Goal: Information Seeking & Learning: Compare options

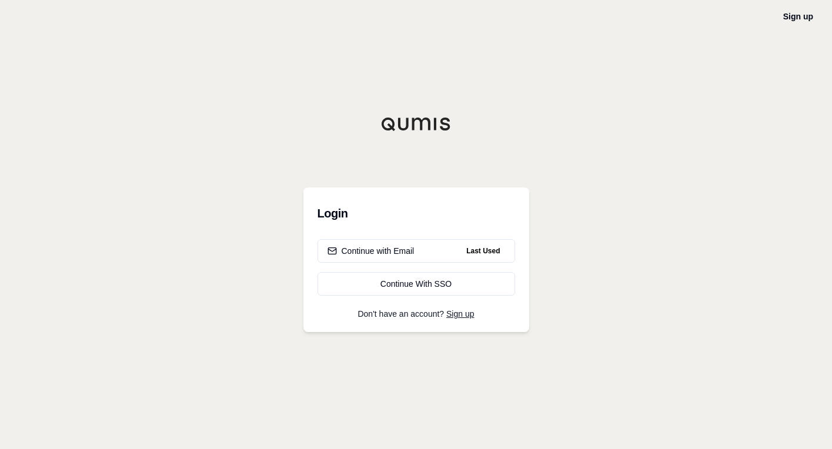
click at [510, 393] on div "Sign up Login Continue with Email Last Used Continue With SSO Don't have an acc…" at bounding box center [416, 224] width 832 height 449
click at [431, 246] on button "Continue with Email Last Used" at bounding box center [417, 251] width 198 height 24
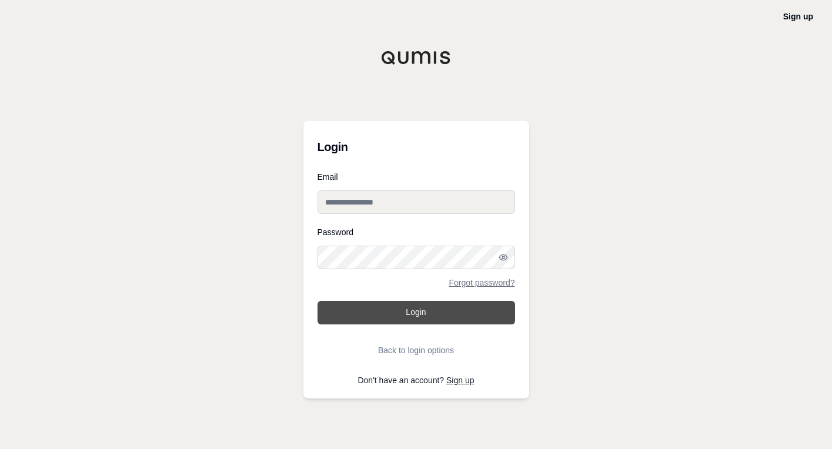
type input "**********"
click at [405, 316] on button "Login" at bounding box center [417, 313] width 198 height 24
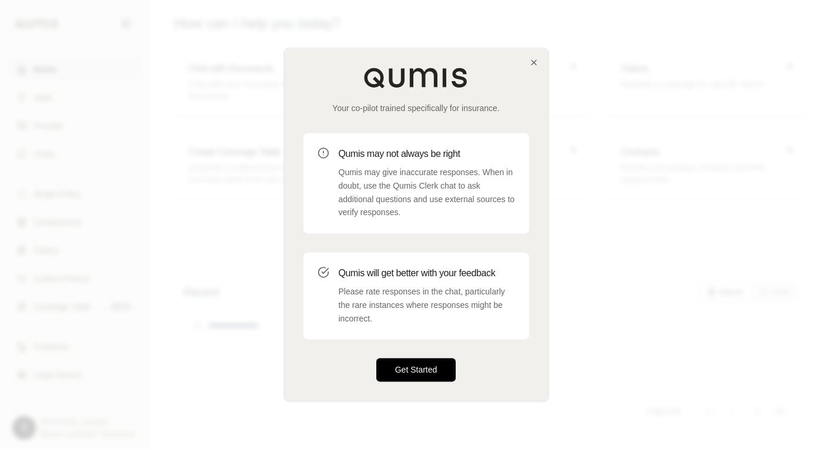
click at [417, 367] on button "Get Started" at bounding box center [416, 371] width 80 height 24
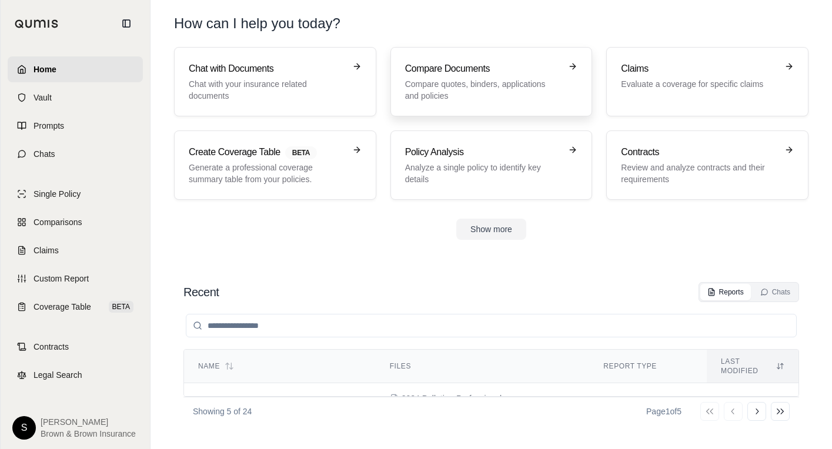
click at [469, 89] on p "Compare quotes, binders, applications and policies" at bounding box center [483, 90] width 156 height 24
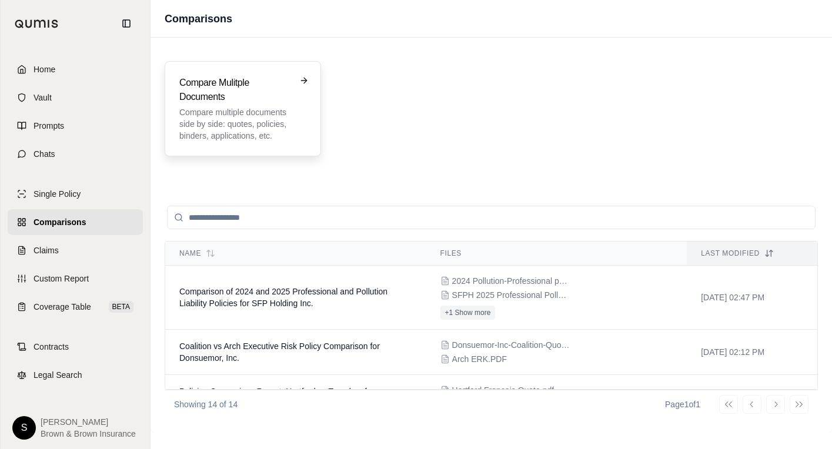
click at [293, 99] on div "Compare Mulitple Documents Compare multiple documents side by side: quotes, pol…" at bounding box center [242, 109] width 127 height 66
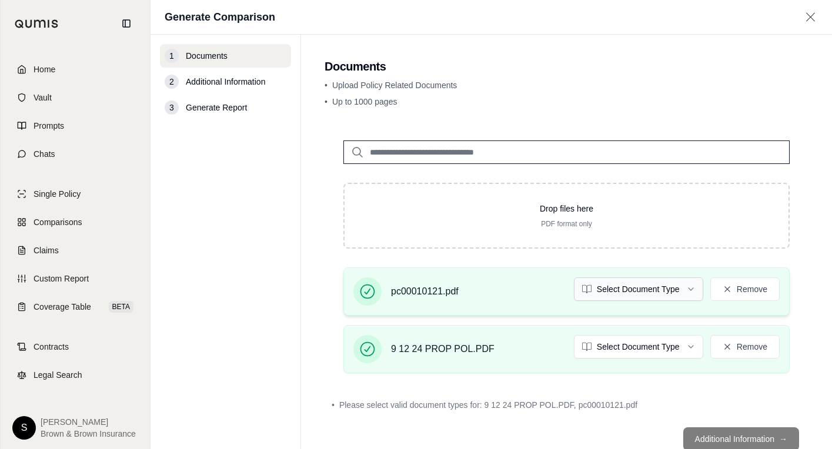
click at [653, 286] on html "Home Vault Prompts Chats Single Policy Comparisons Claims Custom Report Coverag…" at bounding box center [416, 224] width 832 height 449
click at [626, 351] on html "Document type updated successfully Home Vault Prompts Chats Single Policy Compa…" at bounding box center [416, 224] width 832 height 449
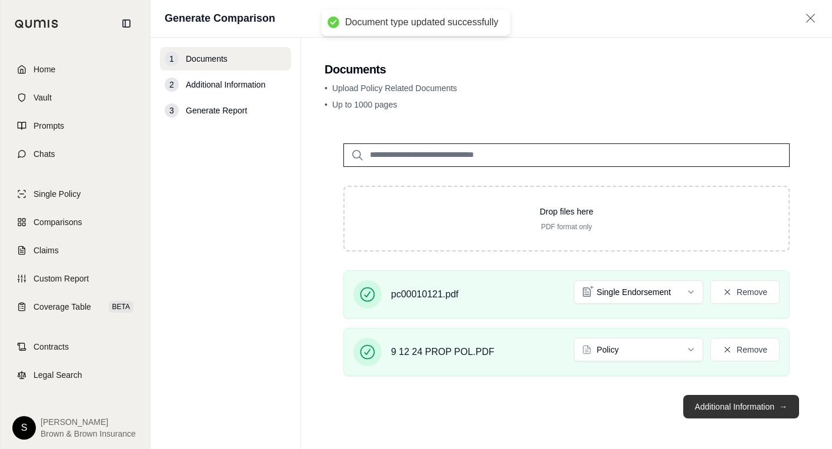
click at [713, 409] on button "Additional Information →" at bounding box center [741, 407] width 116 height 24
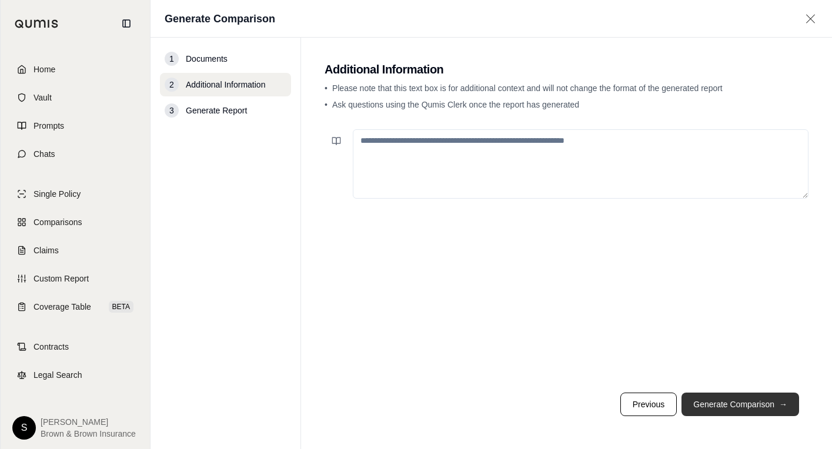
click at [733, 399] on button "Generate Comparison →" at bounding box center [741, 405] width 118 height 24
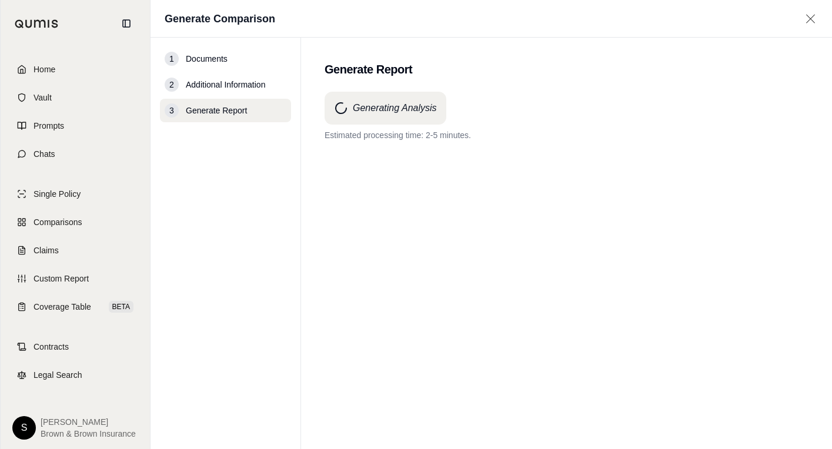
click at [816, 148] on main "Generate Report Generating Analysis Estimated processing time: 2-5 minutes." at bounding box center [566, 244] width 531 height 412
click at [576, 380] on div "Generating Analysis Estimated processing time: 2-5 minutes." at bounding box center [567, 249] width 484 height 315
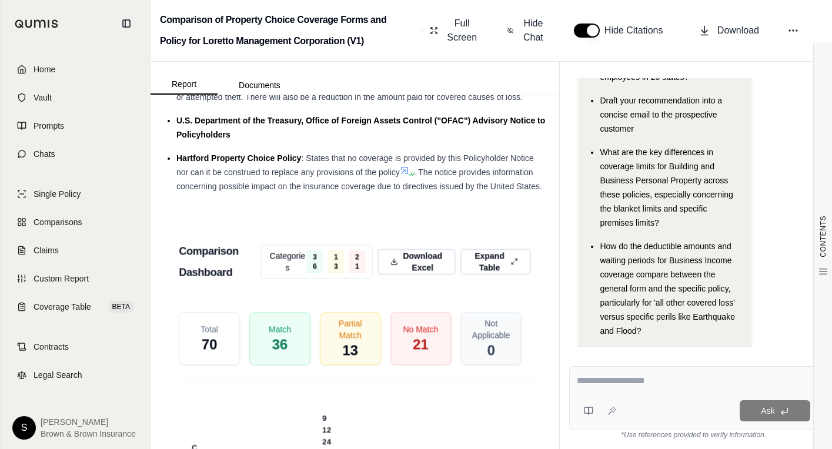
scroll to position [3410, 0]
click at [402, 275] on span "Download Excel" at bounding box center [423, 262] width 42 height 25
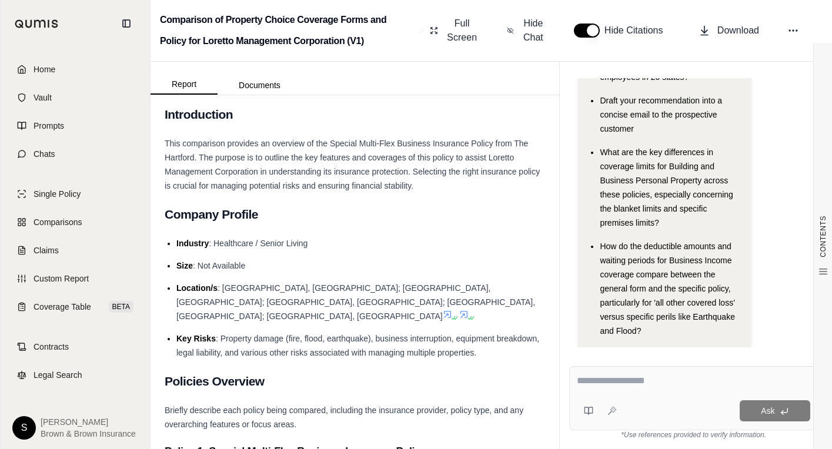
scroll to position [0, 0]
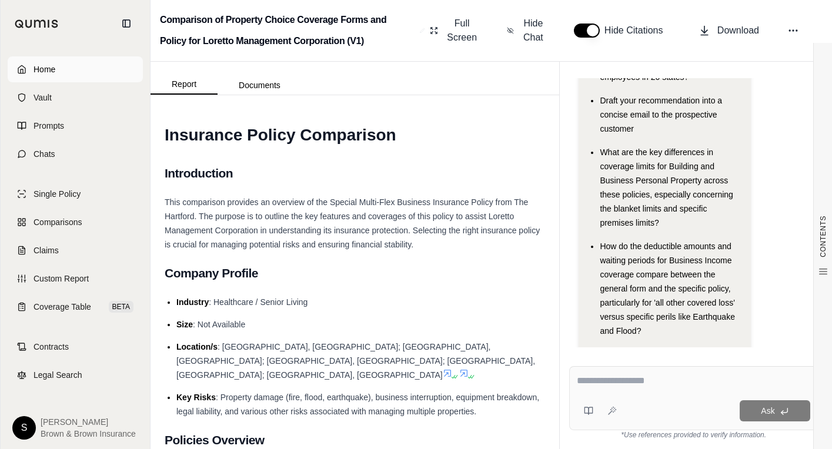
click at [66, 71] on link "Home" at bounding box center [75, 69] width 135 height 26
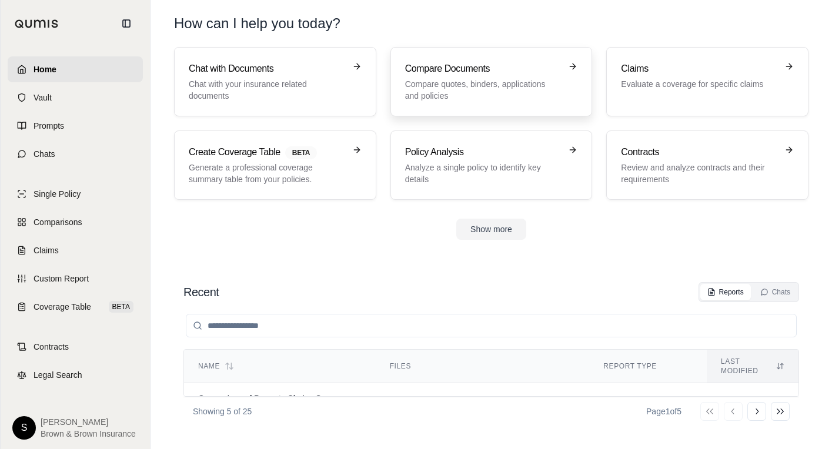
click at [507, 73] on h3 "Compare Documents" at bounding box center [483, 69] width 156 height 14
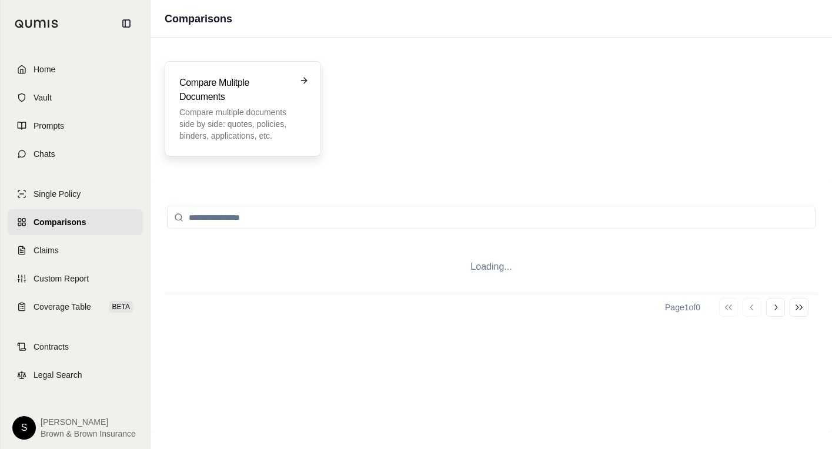
click at [298, 93] on div "Compare Mulitple Documents Compare multiple documents side by side: quotes, pol…" at bounding box center [242, 109] width 127 height 66
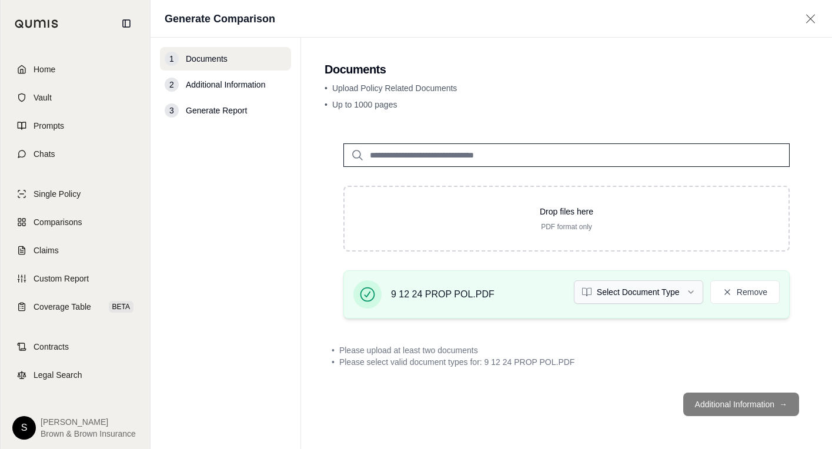
click at [659, 290] on html "Home Vault Prompts Chats Single Policy Comparisons Claims Custom Report Coverag…" at bounding box center [416, 224] width 832 height 449
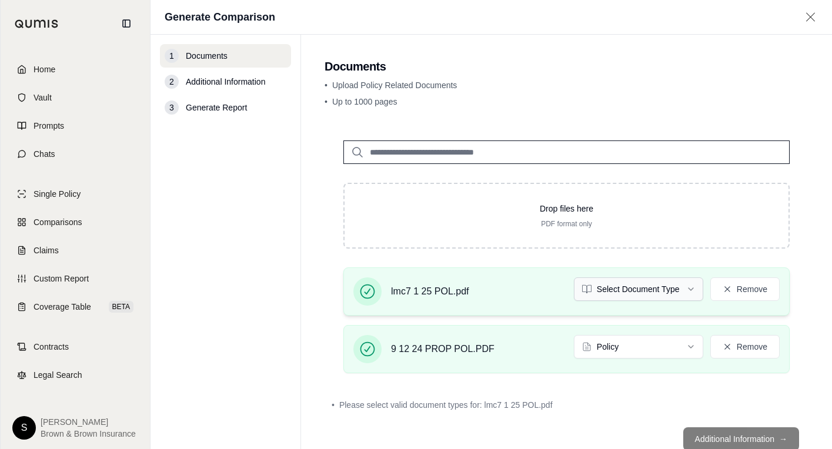
click at [639, 288] on html "Home Vault Prompts Chats Single Policy Comparisons Claims Custom Report Coverag…" at bounding box center [416, 224] width 832 height 449
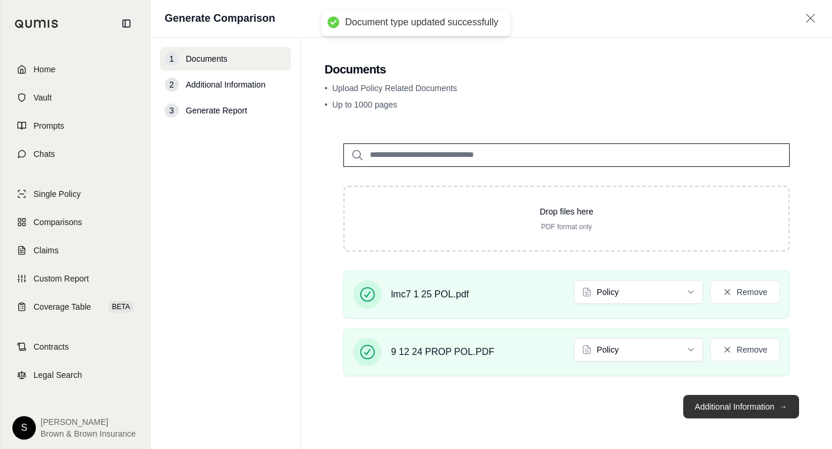
click at [717, 406] on button "Additional Information →" at bounding box center [741, 407] width 116 height 24
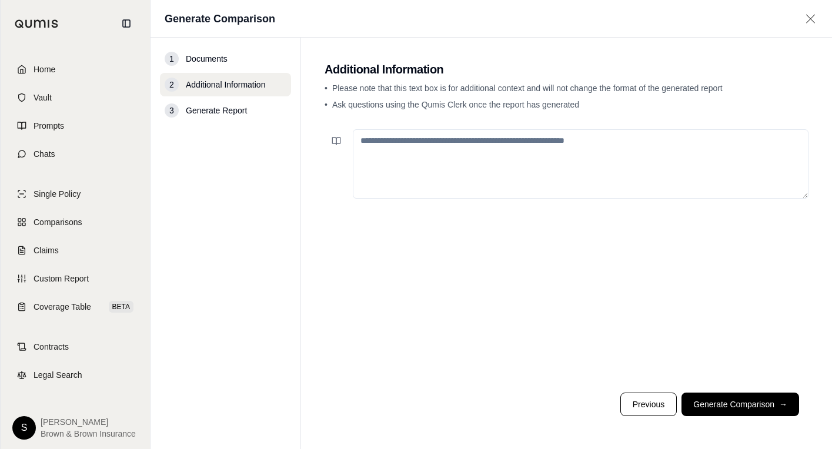
click at [557, 147] on textarea at bounding box center [581, 163] width 456 height 69
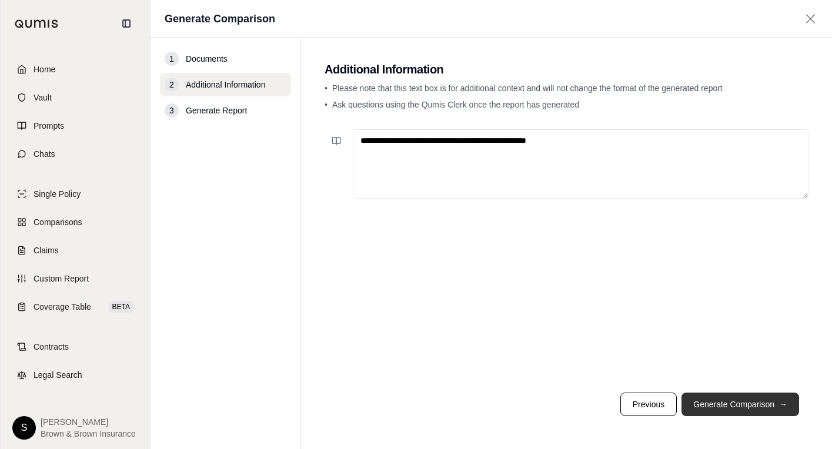
type textarea "**********"
click at [743, 406] on button "Generate Comparison →" at bounding box center [741, 405] width 118 height 24
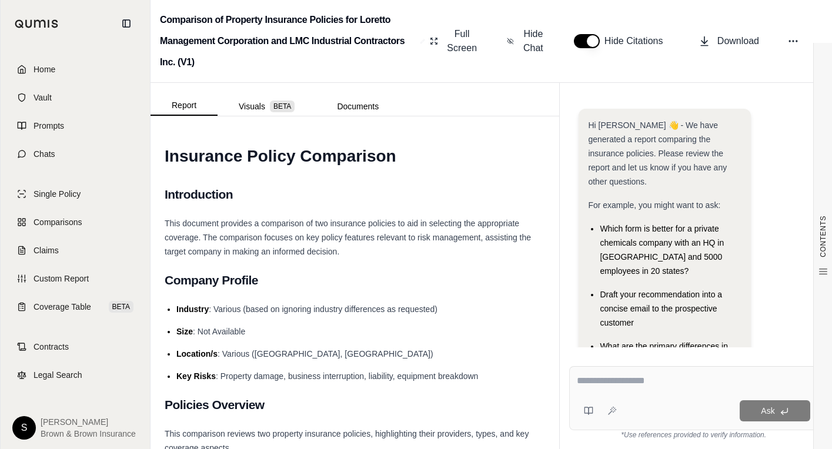
scroll to position [138, 0]
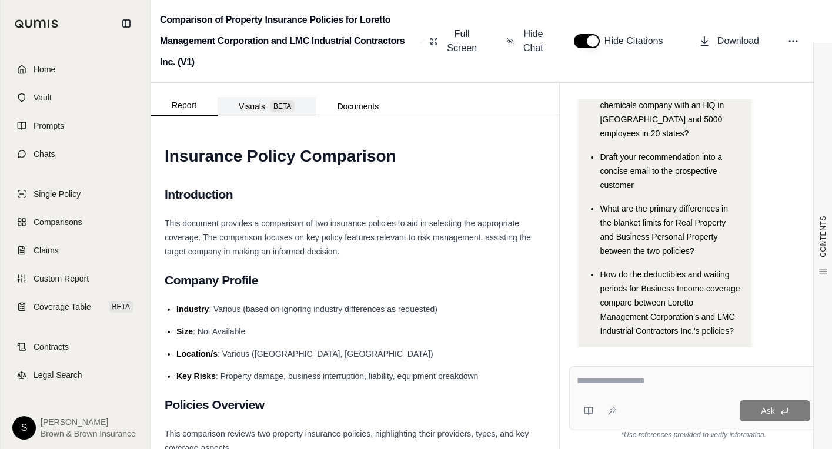
click at [283, 115] on button "Visuals BETA" at bounding box center [267, 106] width 98 height 19
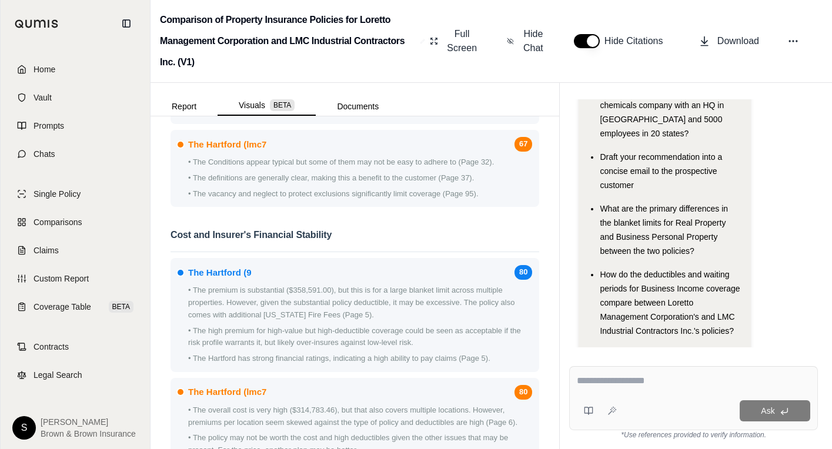
scroll to position [1411, 0]
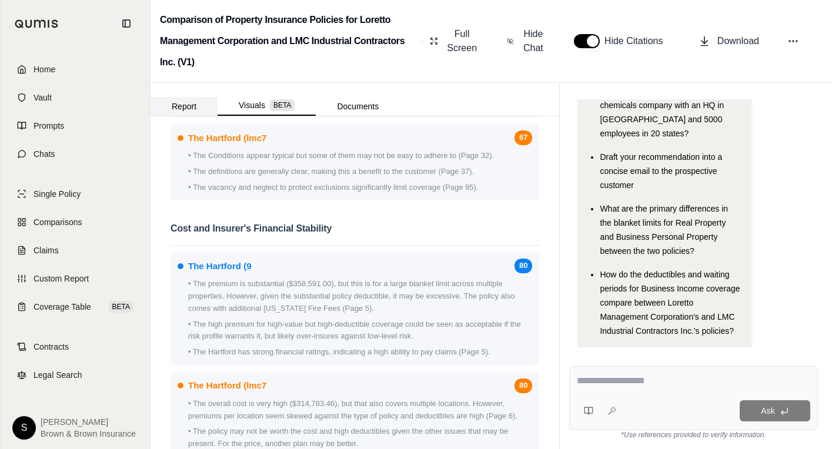
click at [208, 102] on button "Report" at bounding box center [184, 106] width 67 height 19
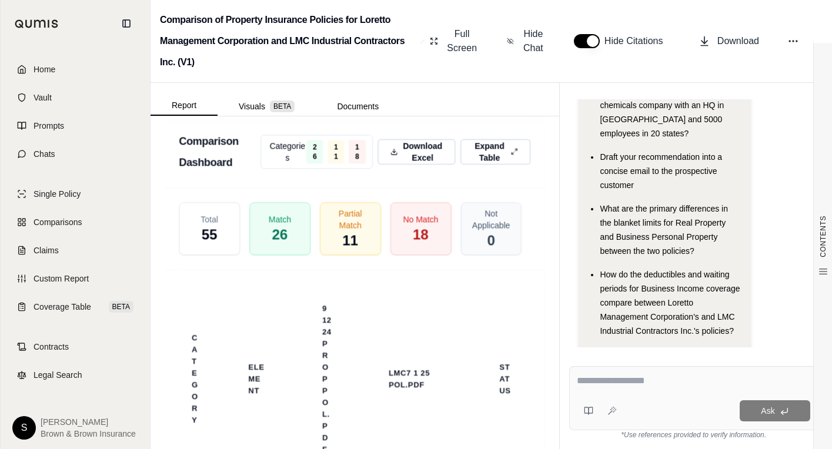
scroll to position [2528, 0]
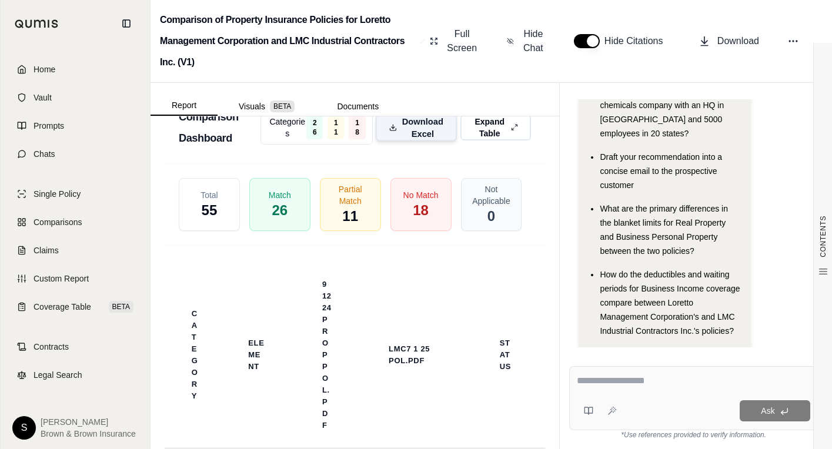
click at [402, 140] on span "Download Excel" at bounding box center [423, 127] width 42 height 25
drag, startPoint x: 765, startPoint y: 141, endPoint x: 762, endPoint y: 111, distance: 30.1
click at [765, 141] on div "Hi [PERSON_NAME] 👋 - We have generated a report comparing the insurance policie…" at bounding box center [694, 168] width 230 height 395
click at [723, 43] on span "Download" at bounding box center [738, 41] width 42 height 14
